Goal: Task Accomplishment & Management: Manage account settings

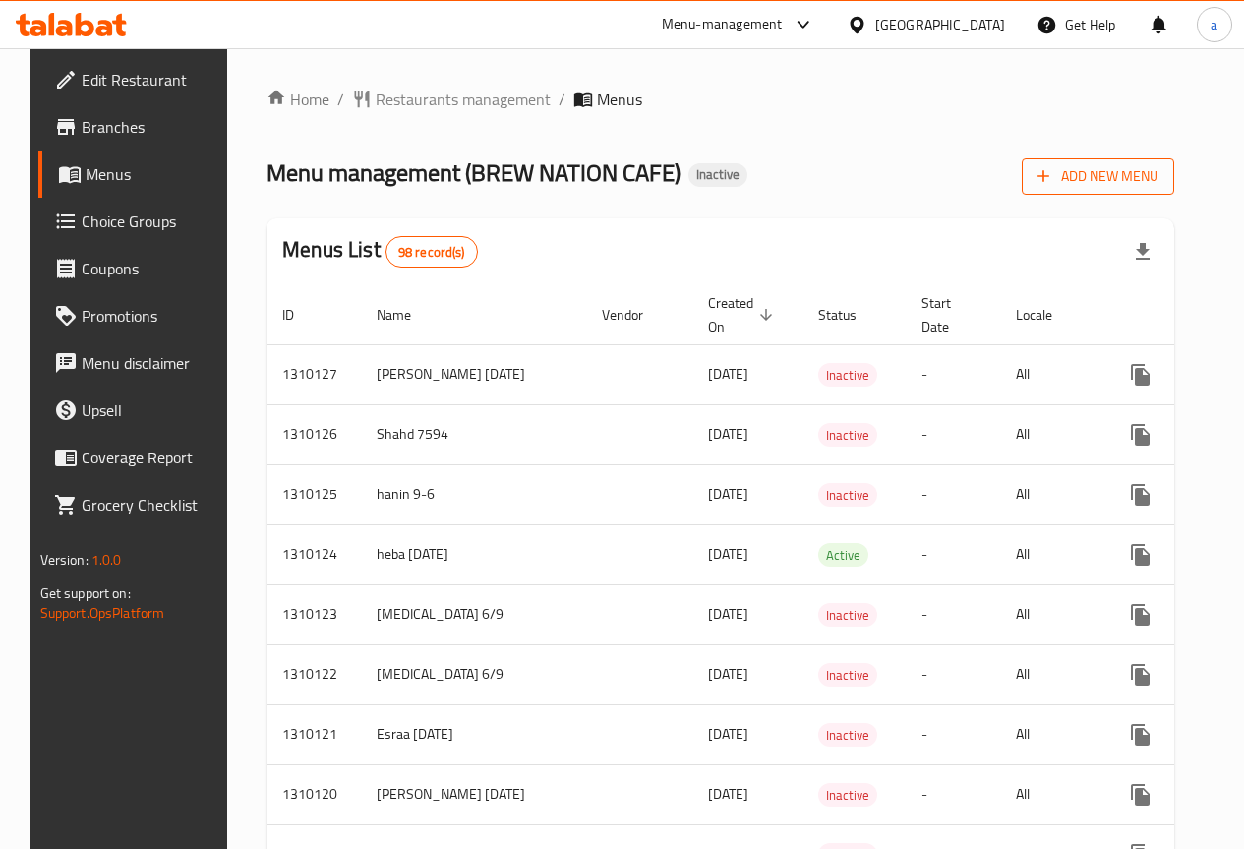
click at [1138, 190] on button "Add New Menu" at bounding box center [1098, 176] width 152 height 36
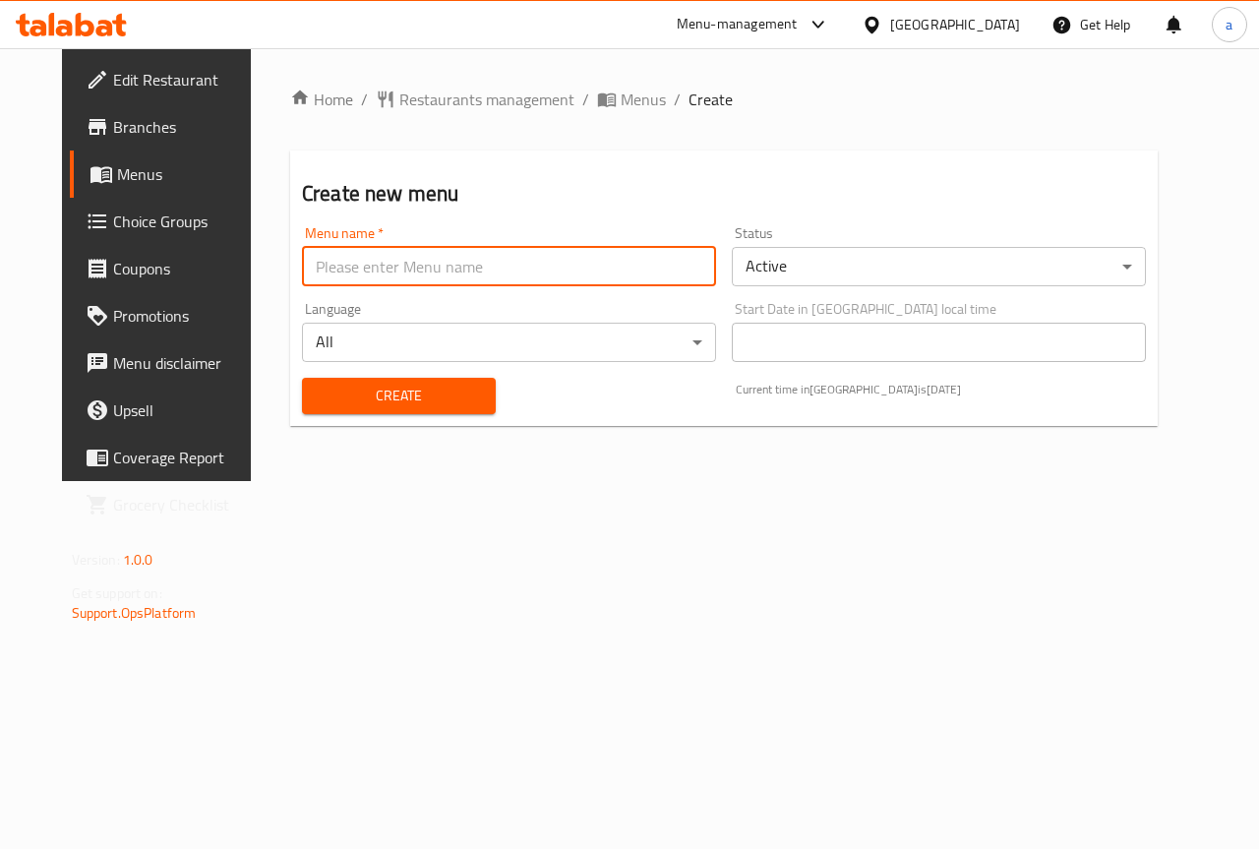
click at [574, 260] on input "text" at bounding box center [509, 266] width 414 height 39
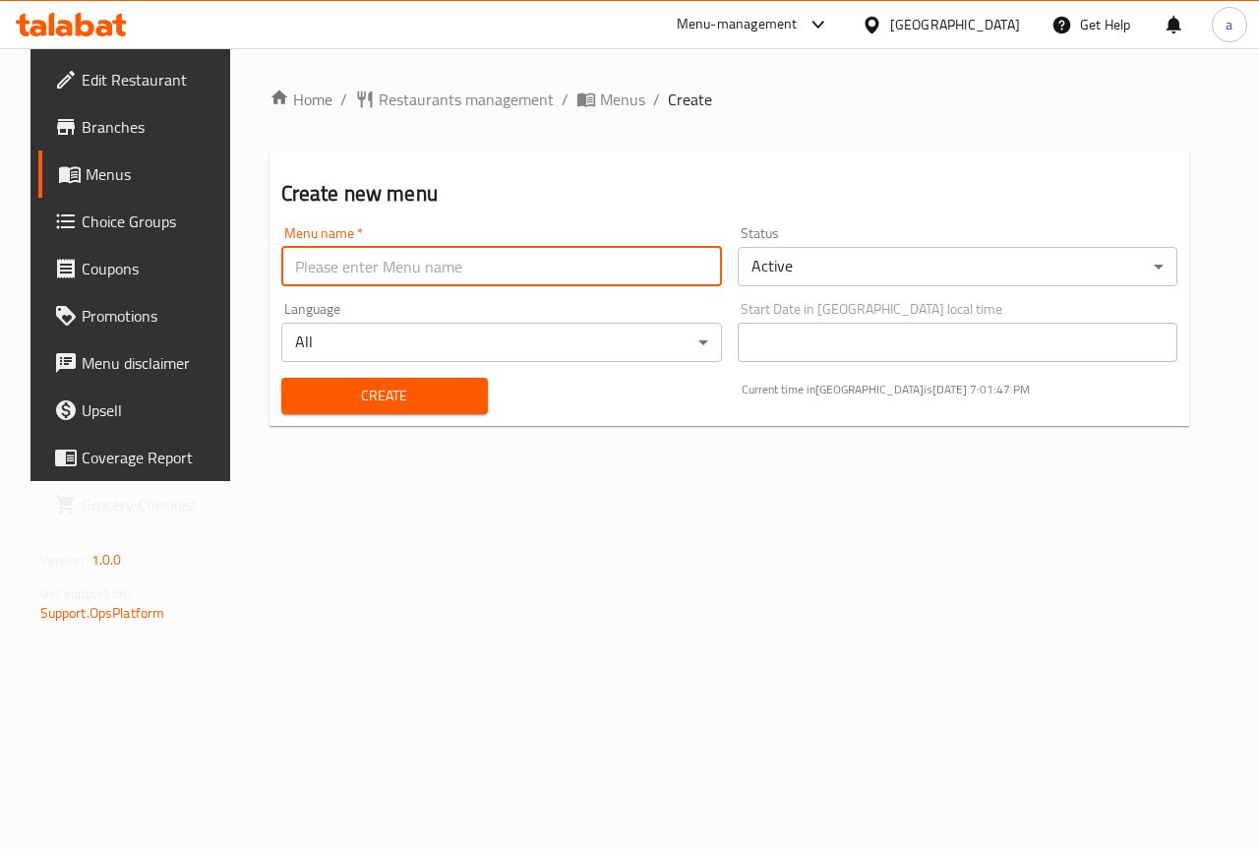
type input "[PERSON_NAME] 2954"
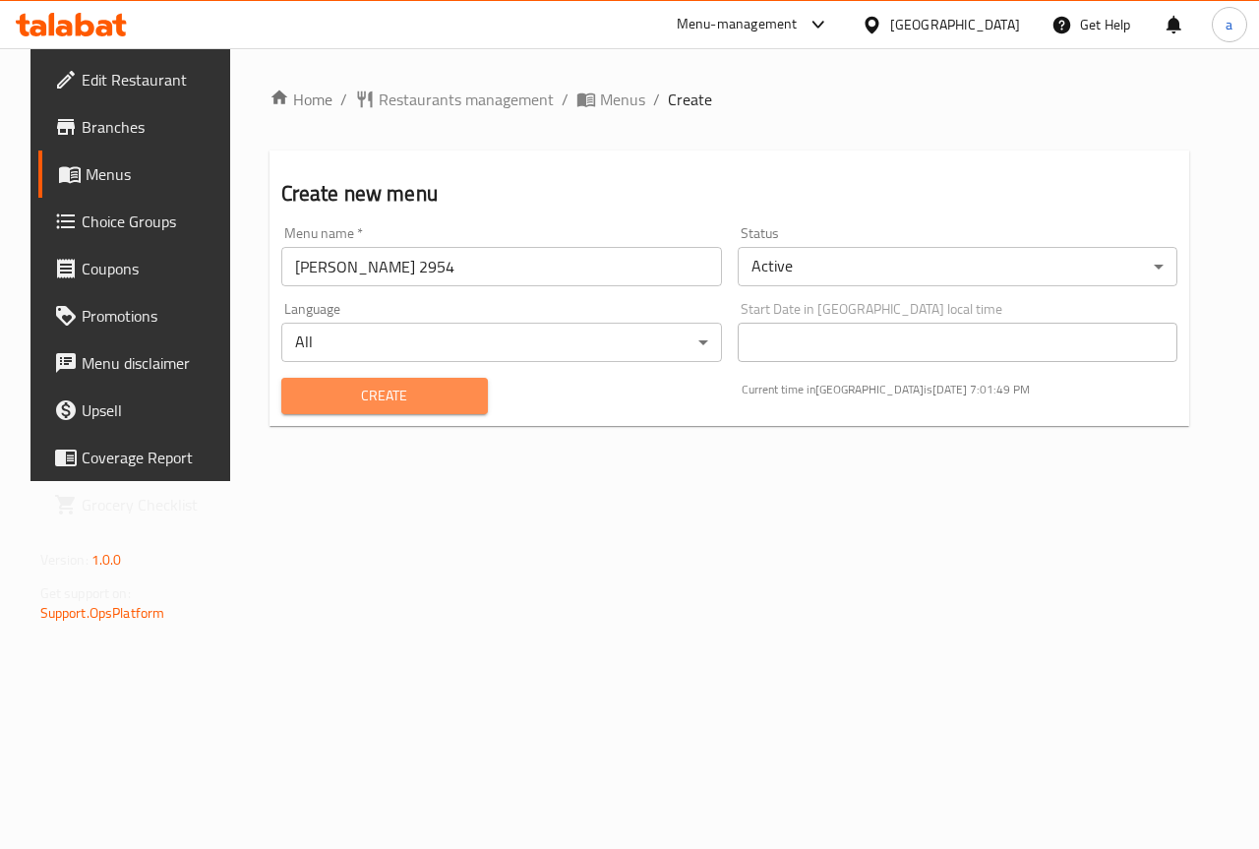
click at [411, 384] on span "Create" at bounding box center [384, 395] width 175 height 25
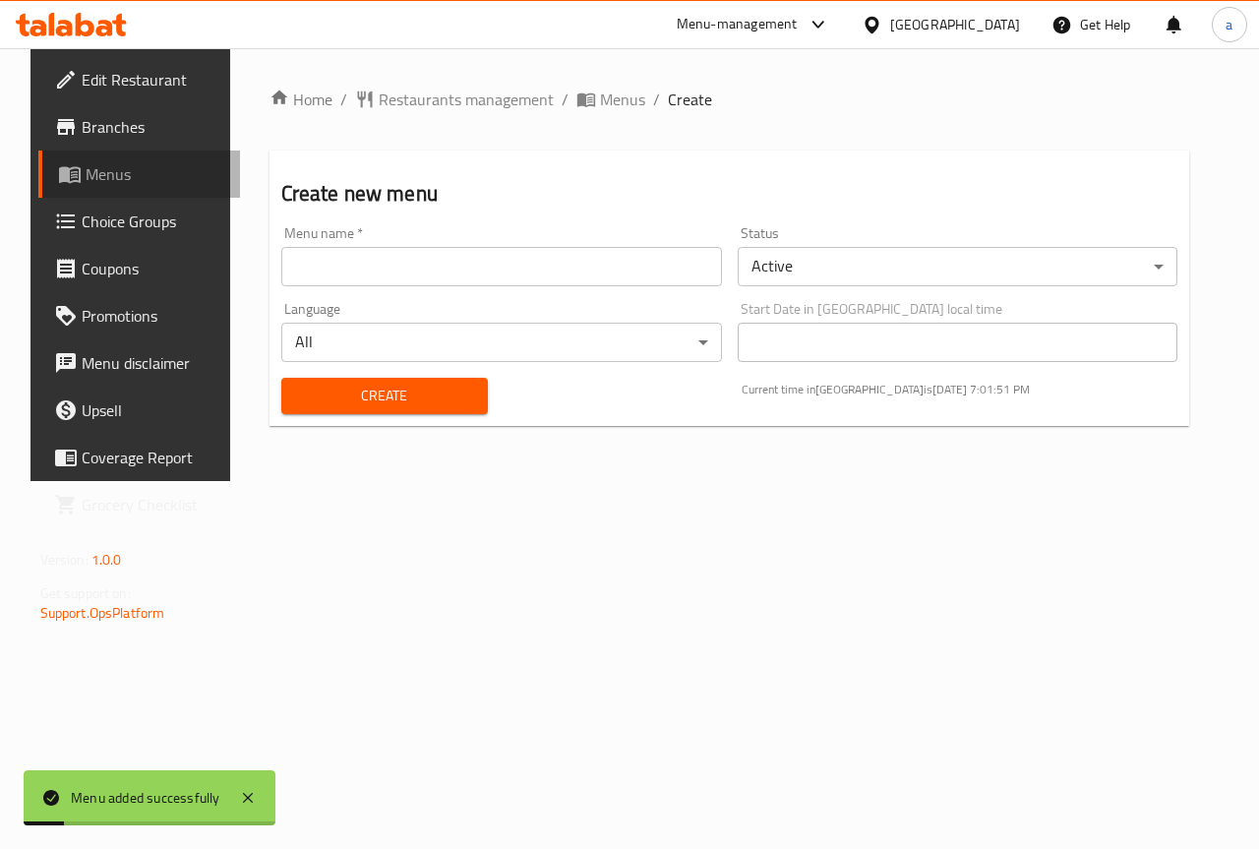
click at [139, 179] on span "Menus" at bounding box center [156, 174] width 140 height 24
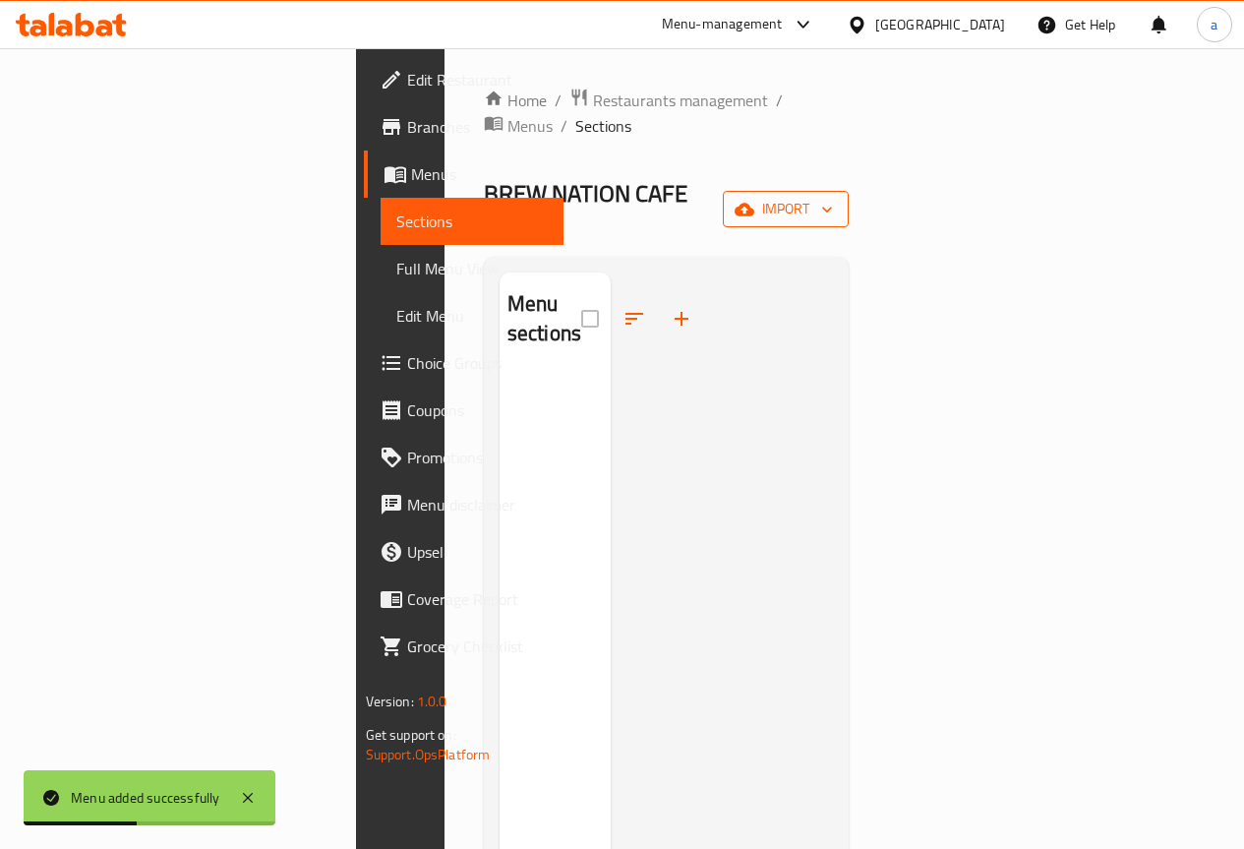
click at [849, 191] on button "import" at bounding box center [786, 209] width 126 height 36
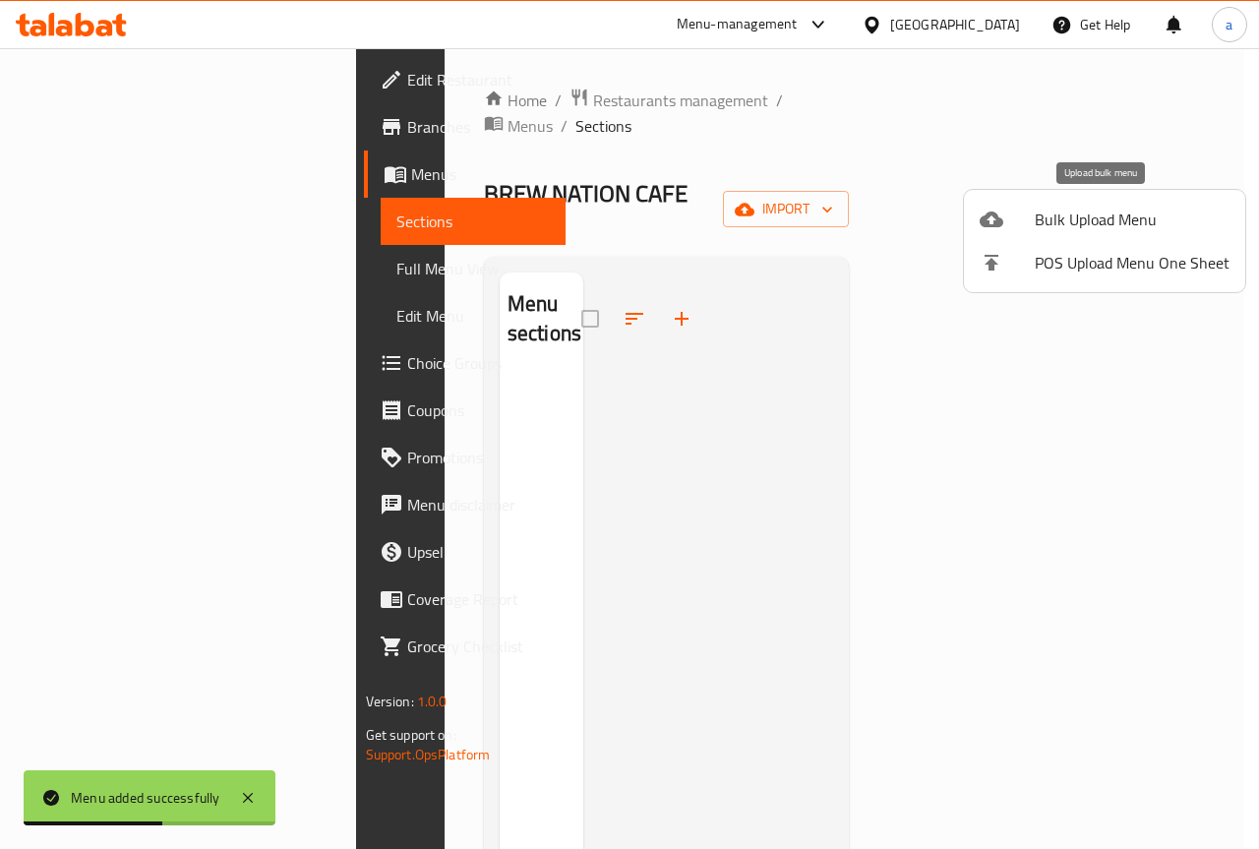
click at [1080, 231] on span "Bulk Upload Menu" at bounding box center [1131, 219] width 195 height 24
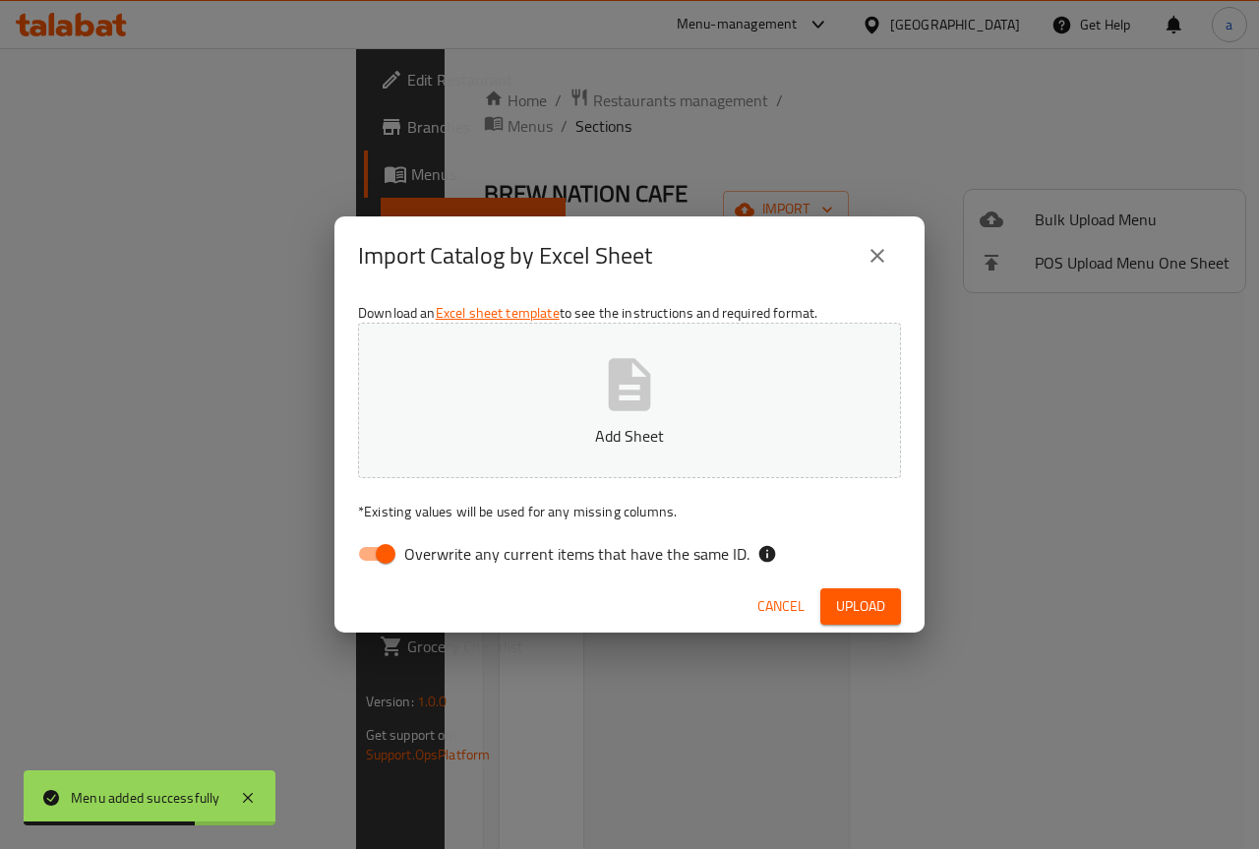
click at [380, 579] on div "Download an Excel sheet template to see the instructions and required format. A…" at bounding box center [629, 437] width 590 height 285
click at [383, 566] on input "Overwrite any current items that have the same ID." at bounding box center [385, 553] width 112 height 37
checkbox input "false"
click at [549, 428] on p "Add Sheet" at bounding box center [629, 436] width 482 height 24
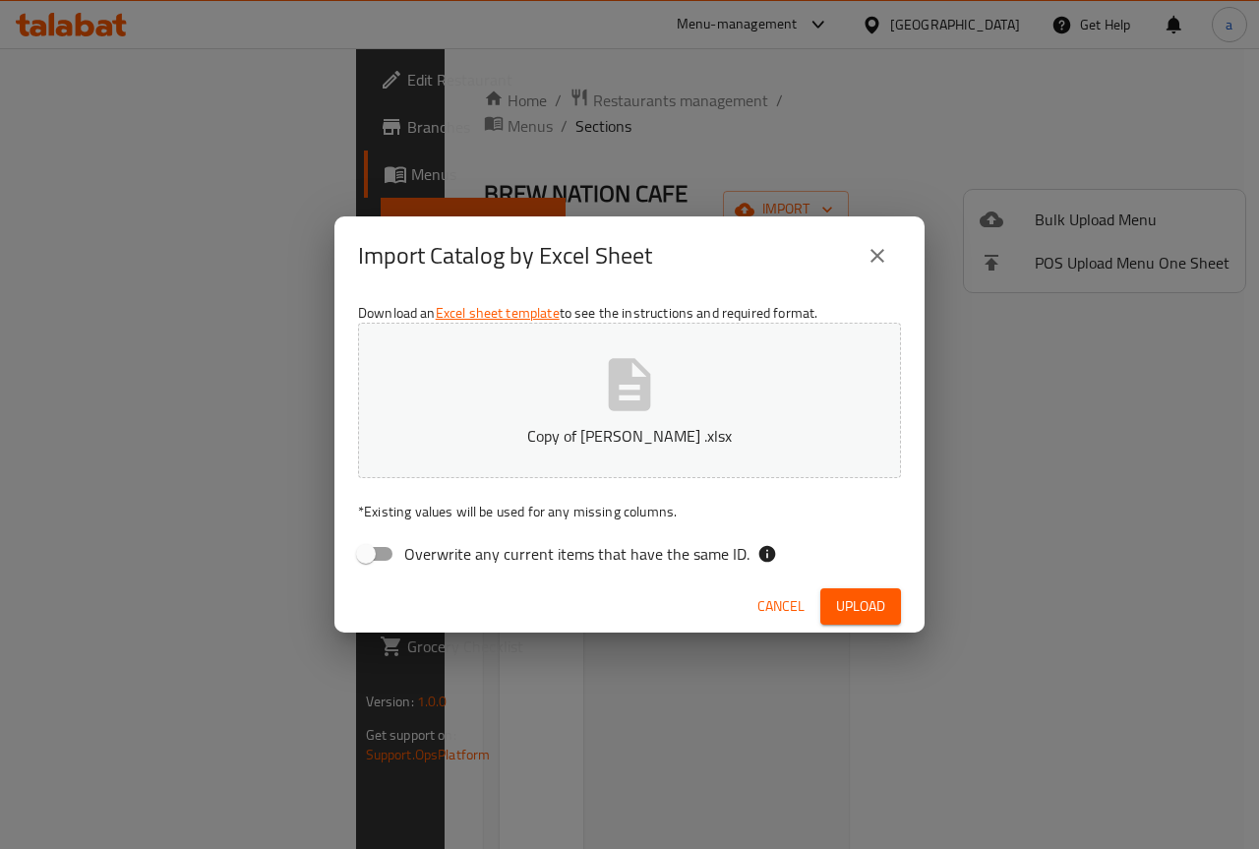
click at [862, 602] on span "Upload" at bounding box center [860, 606] width 49 height 25
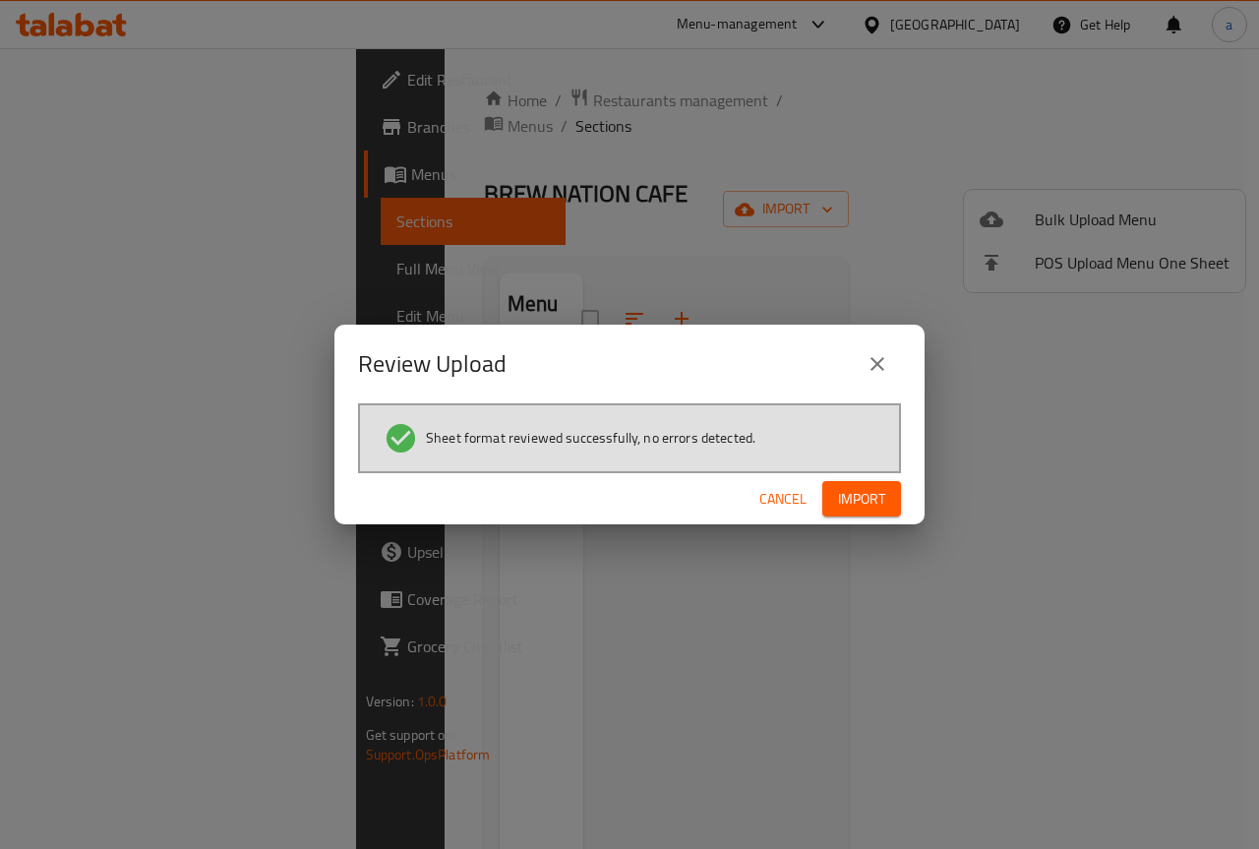
click at [850, 501] on span "Import" at bounding box center [861, 499] width 47 height 25
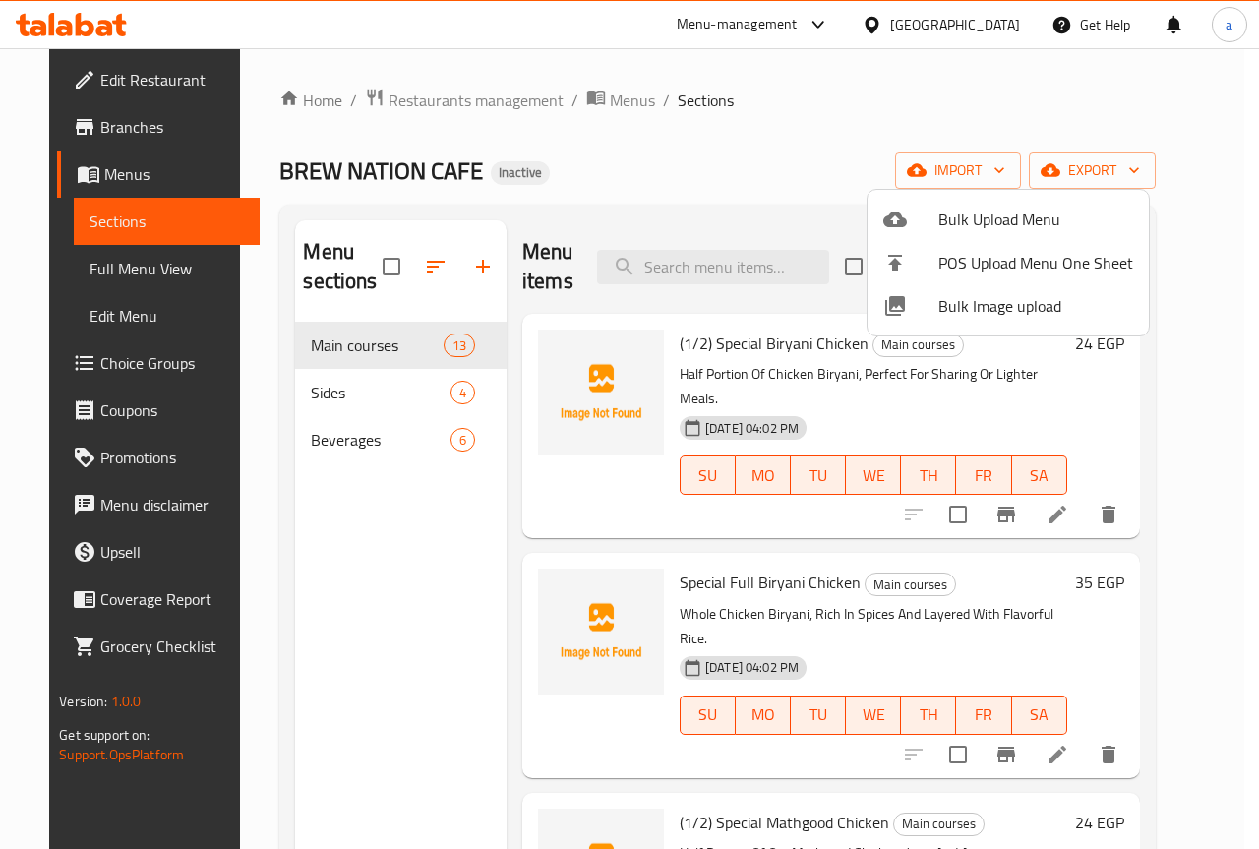
click at [782, 143] on div at bounding box center [629, 424] width 1259 height 849
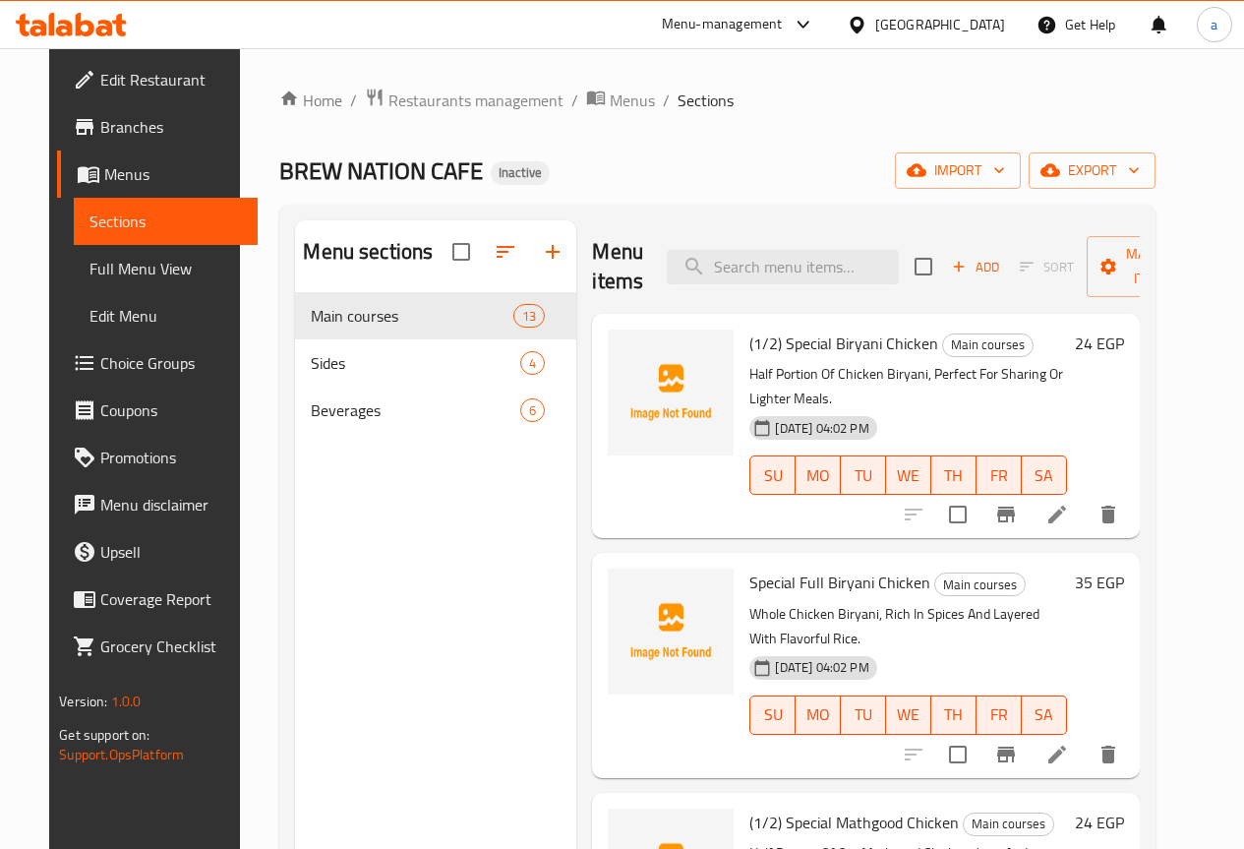
click at [154, 177] on span "Menus" at bounding box center [172, 174] width 137 height 24
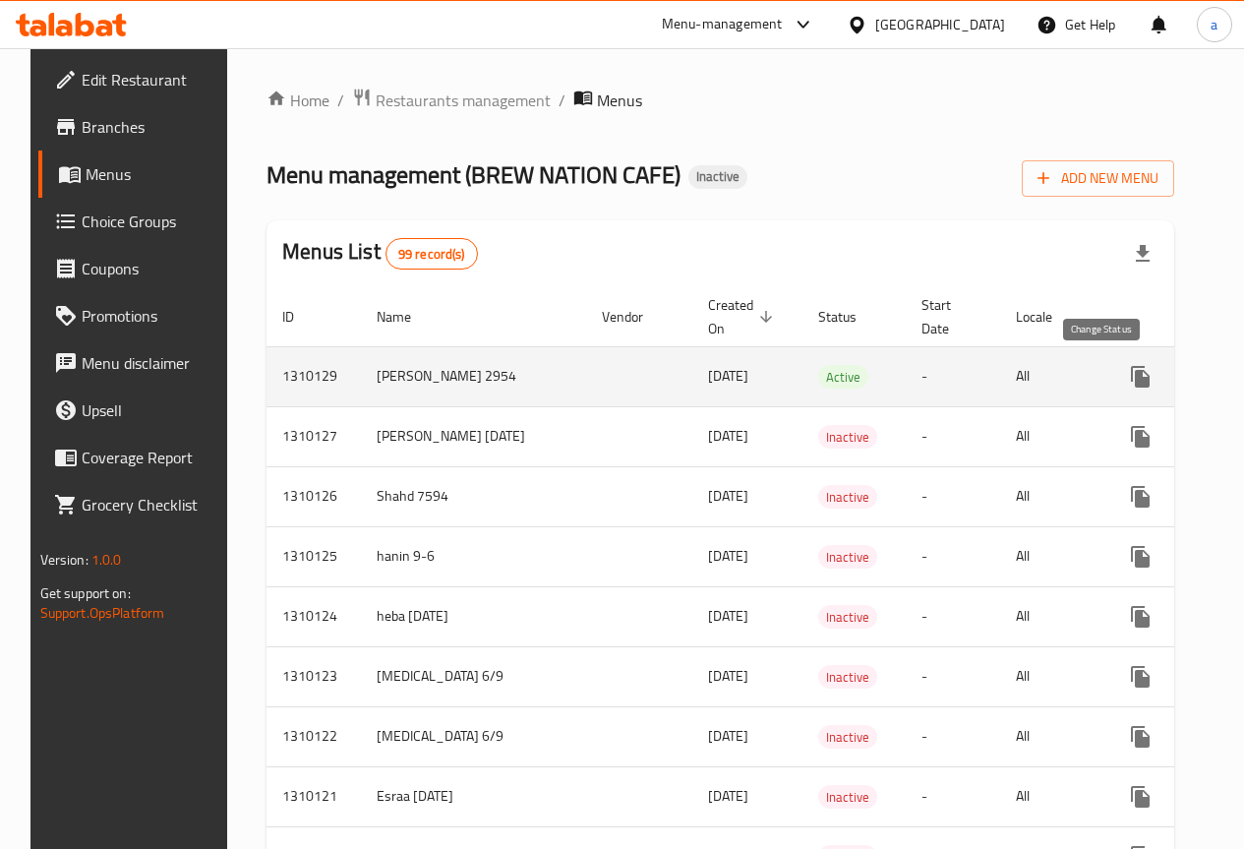
click at [1176, 386] on icon "enhanced table" at bounding box center [1188, 377] width 24 height 24
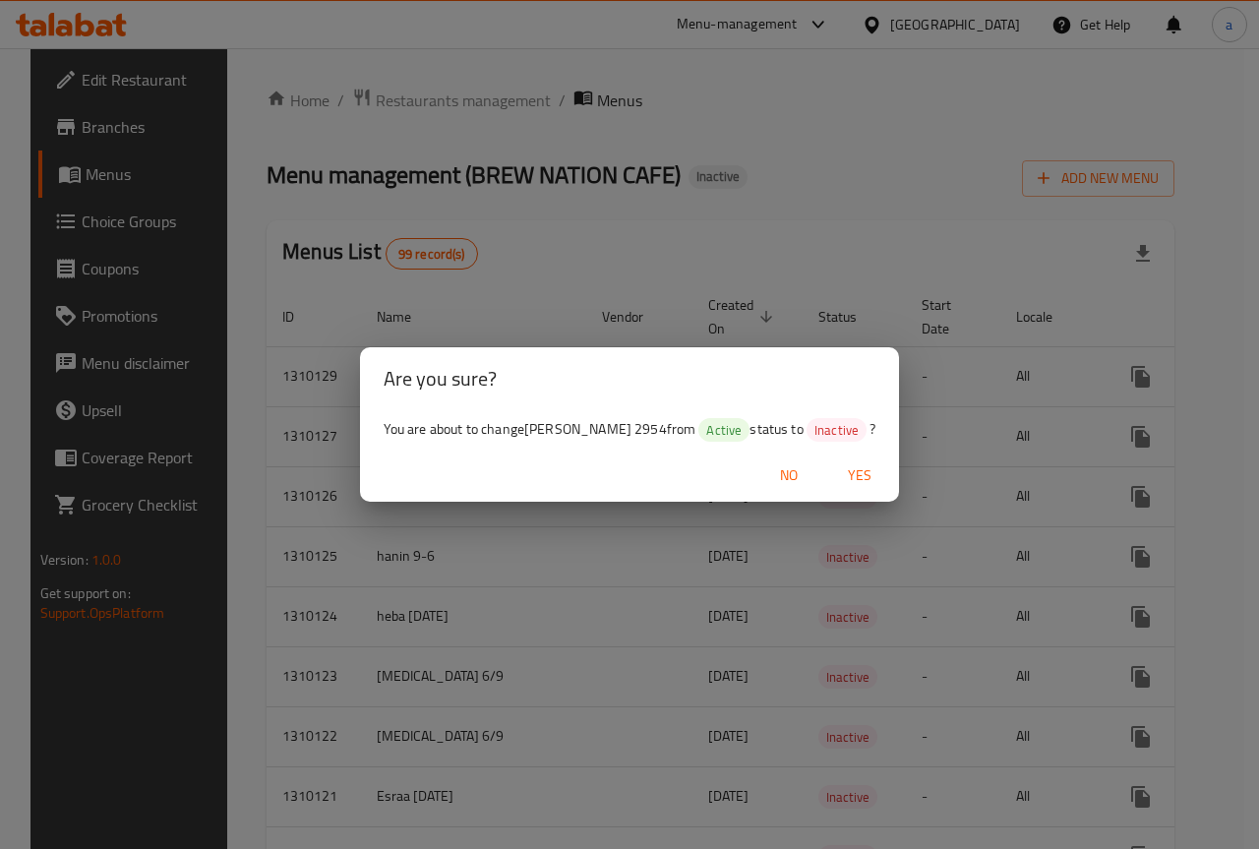
click at [848, 470] on span "Yes" at bounding box center [859, 475] width 47 height 25
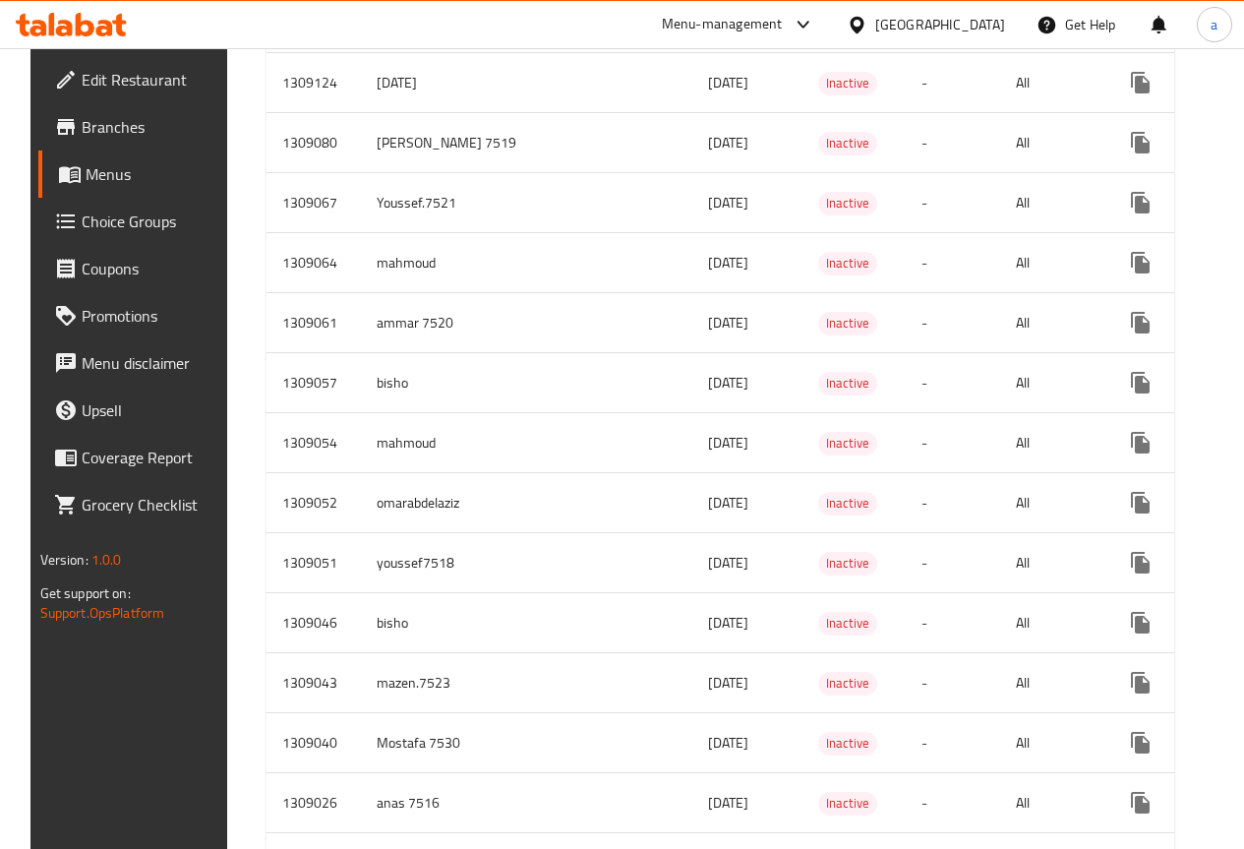
scroll to position [5636, 0]
